Goal: Information Seeking & Learning: Learn about a topic

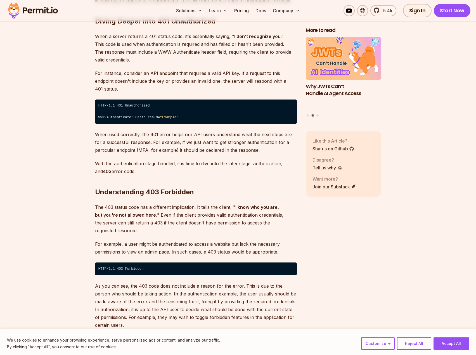
scroll to position [951, 0]
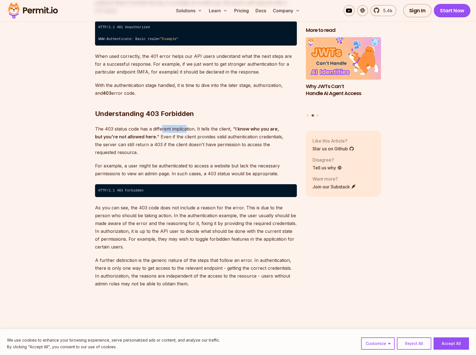
drag, startPoint x: 162, startPoint y: 122, endPoint x: 191, endPoint y: 121, distance: 29.7
click at [190, 125] on p "The 403 status code has a different implication. It tells the client, " I know …" at bounding box center [196, 140] width 202 height 31
click at [205, 125] on p "The 403 status code has a different implication. It tells the client, " I know …" at bounding box center [196, 140] width 202 height 31
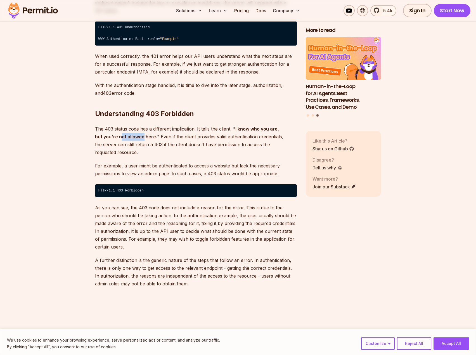
drag, startPoint x: 113, startPoint y: 128, endPoint x: 150, endPoint y: 128, distance: 36.4
click at [138, 128] on strong "I know who you are, but you're not allowed here." at bounding box center [187, 132] width 184 height 13
drag, startPoint x: 169, startPoint y: 129, endPoint x: 189, endPoint y: 130, distance: 20.7
click at [186, 130] on p "The 403 status code has a different implication. It tells the client, " I know …" at bounding box center [196, 140] width 202 height 31
click at [208, 130] on p "The 403 status code has a different implication. It tells the client, " I know …" at bounding box center [196, 140] width 202 height 31
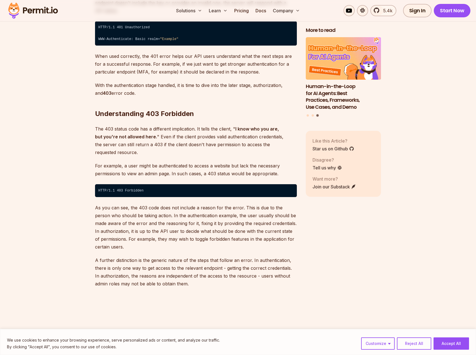
click at [224, 130] on p "The 403 status code has a different implication. It tells the client, " I know …" at bounding box center [196, 140] width 202 height 31
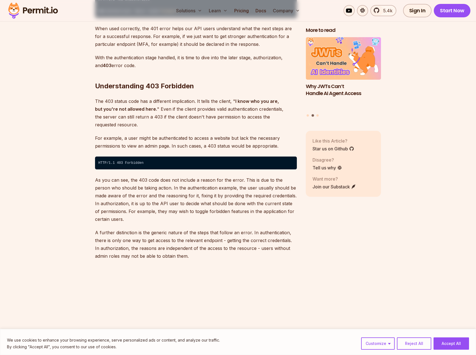
scroll to position [979, 0]
drag, startPoint x: 117, startPoint y: 122, endPoint x: 157, endPoint y: 122, distance: 40.0
click at [156, 134] on p "For example, a user might be authenticated to access a website but lack the nec…" at bounding box center [196, 142] width 202 height 16
click at [186, 134] on p "For example, a user might be authenticated to access a website but lack the nec…" at bounding box center [196, 142] width 202 height 16
drag, startPoint x: 262, startPoint y: 126, endPoint x: 267, endPoint y: 126, distance: 4.8
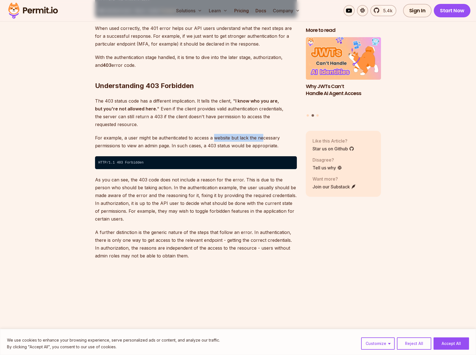
click at [266, 134] on p "For example, a user might be authenticated to access a website but lack the nec…" at bounding box center [196, 142] width 202 height 16
click at [155, 134] on p "For example, a user might be authenticated to access a website but lack the nec…" at bounding box center [196, 142] width 202 height 16
drag, startPoint x: 114, startPoint y: 130, endPoint x: 201, endPoint y: 130, distance: 87.6
click at [191, 134] on p "For example, a user might be authenticated to access a website but lack the nec…" at bounding box center [196, 142] width 202 height 16
click at [223, 134] on p "For example, a user might be authenticated to access a website but lack the nec…" at bounding box center [196, 142] width 202 height 16
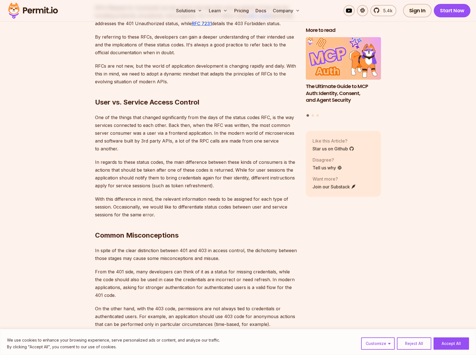
scroll to position [1399, 0]
